Goal: Task Accomplishment & Management: Use online tool/utility

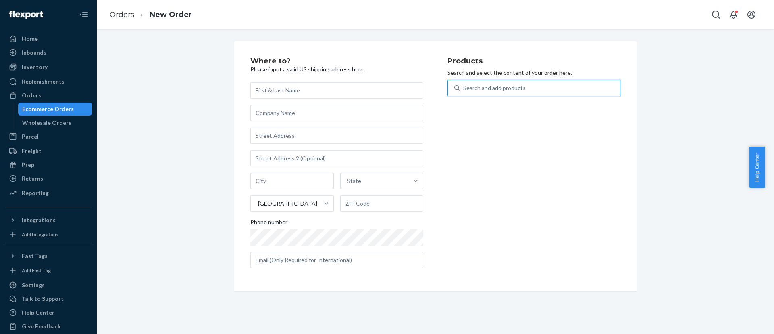
click at [513, 87] on div "Search and add products" at bounding box center [494, 88] width 63 height 8
click at [464, 87] on input "0 results available. Select is focused ,type to refine list, press Down to open…" at bounding box center [463, 88] width 1 height 8
type input "195893962587"
paste input "195893962587"
type input "195893962587"
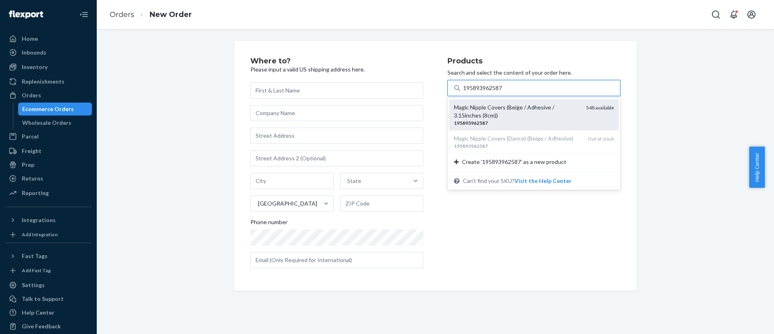
click at [501, 112] on div "Magic Nipple Covers (Beige / Adhesive / 3.15inches (8cm))" at bounding box center [517, 111] width 126 height 16
click at [501, 92] on input "195893962587" at bounding box center [483, 88] width 40 height 8
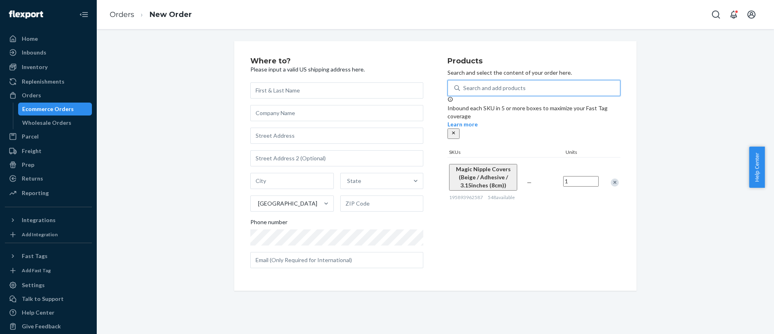
paste input "810114040607"
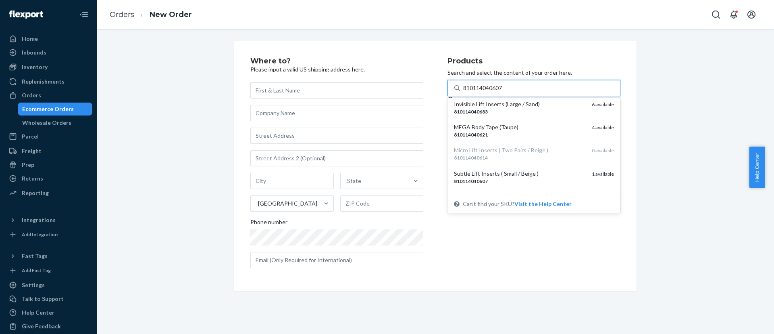
scroll to position [121, 0]
type input "810114040607"
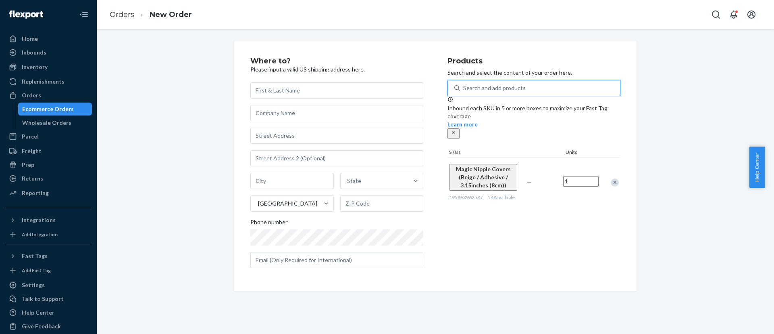
paste input "810114040607"
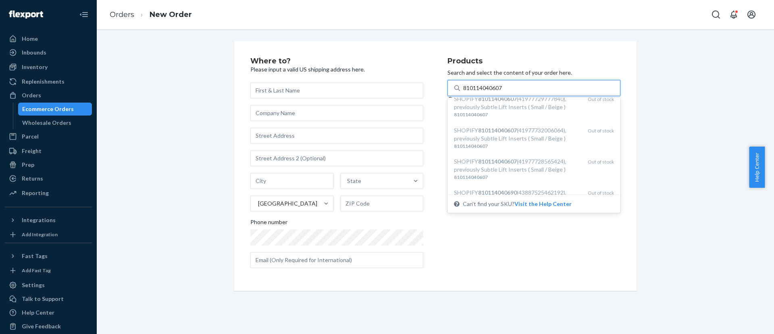
scroll to position [302, 0]
type input "810114040607"
